Goal: Information Seeking & Learning: Learn about a topic

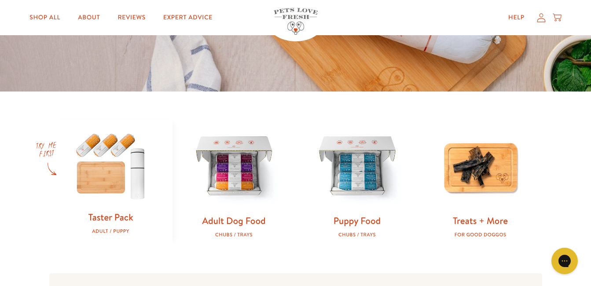
scroll to position [220, 0]
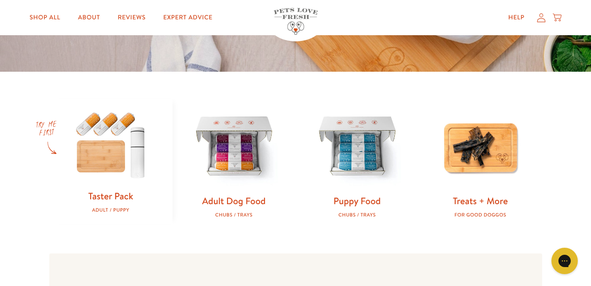
click at [122, 161] on img at bounding box center [110, 144] width 95 height 91
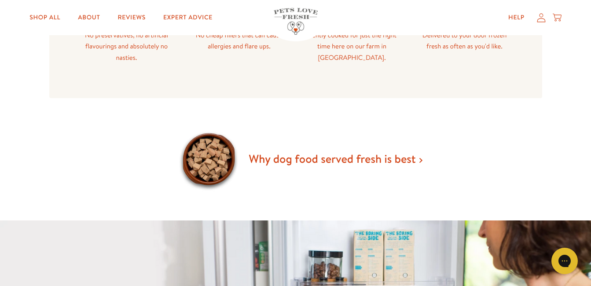
scroll to position [528, 0]
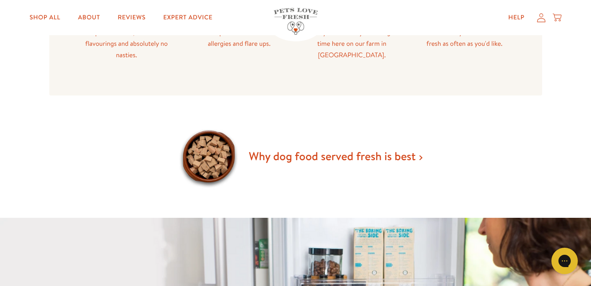
click at [224, 162] on img at bounding box center [209, 157] width 66 height 66
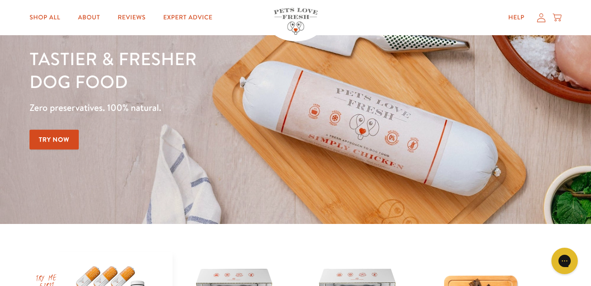
scroll to position [0, 0]
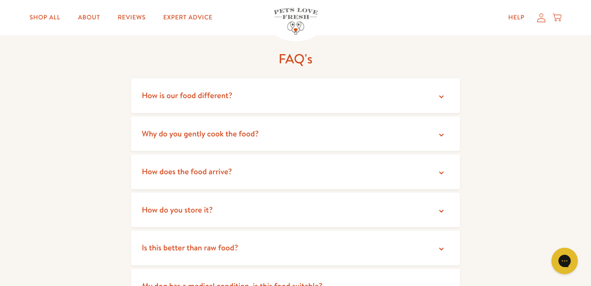
scroll to position [1585, 0]
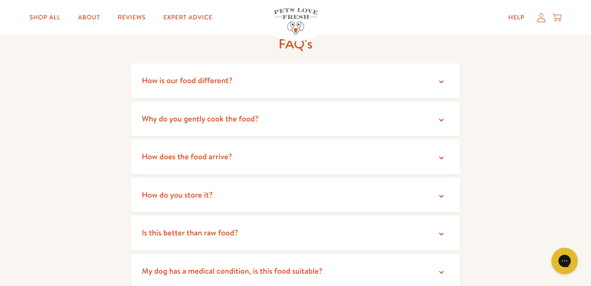
click at [229, 157] on span "How does the food arrive?" at bounding box center [187, 156] width 90 height 11
